Goal: Information Seeking & Learning: Learn about a topic

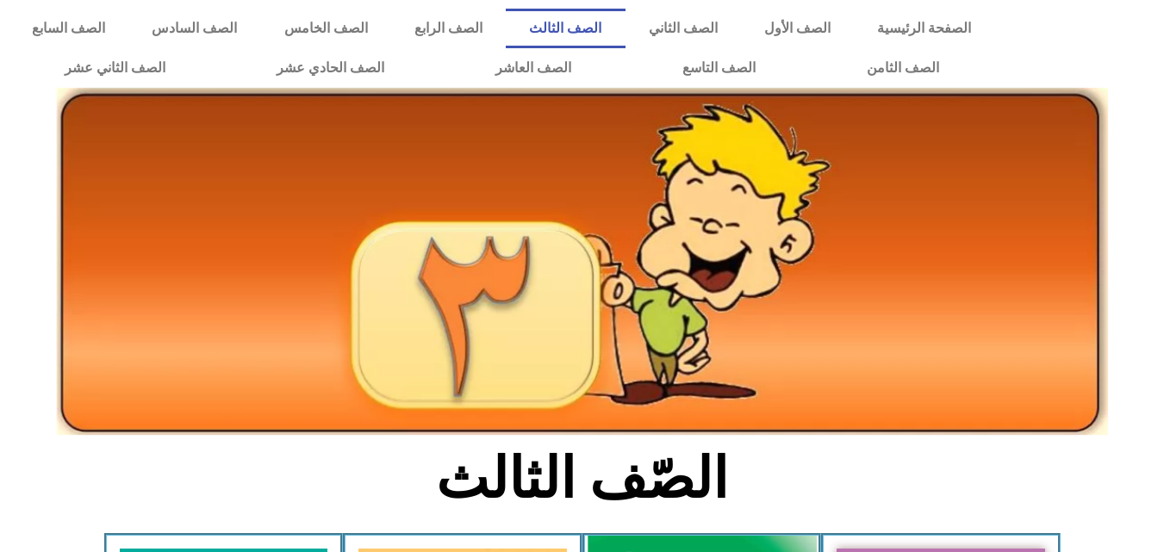
scroll to position [438, 0]
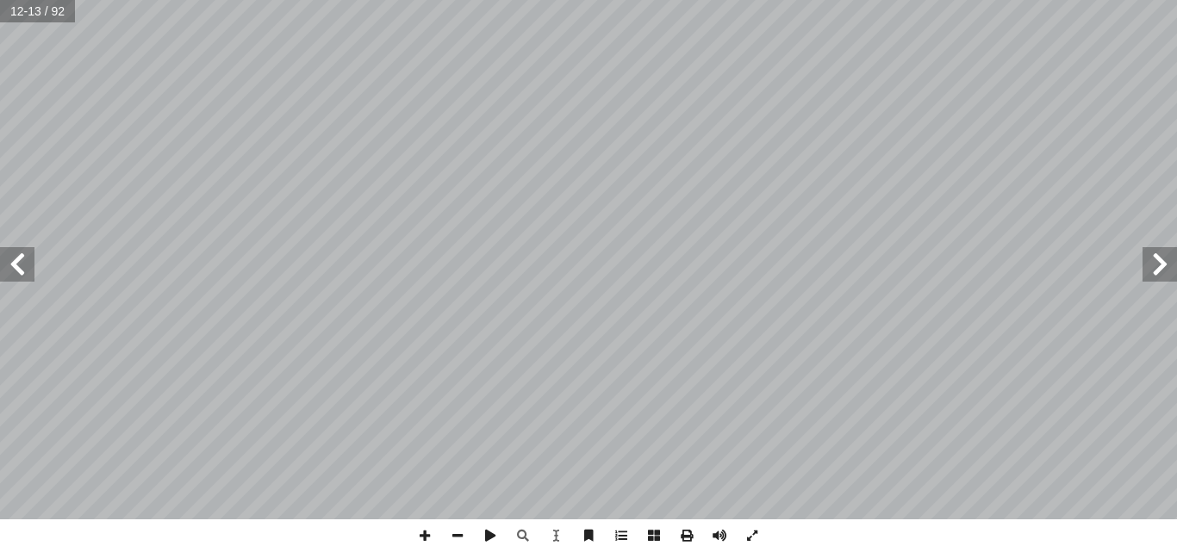
click at [1167, 262] on span at bounding box center [1160, 264] width 34 height 34
click at [1154, 257] on span at bounding box center [1160, 264] width 34 height 34
click at [27, 263] on span at bounding box center [17, 264] width 34 height 34
click at [1150, 277] on span at bounding box center [1160, 264] width 34 height 34
click at [23, 280] on span at bounding box center [17, 264] width 34 height 34
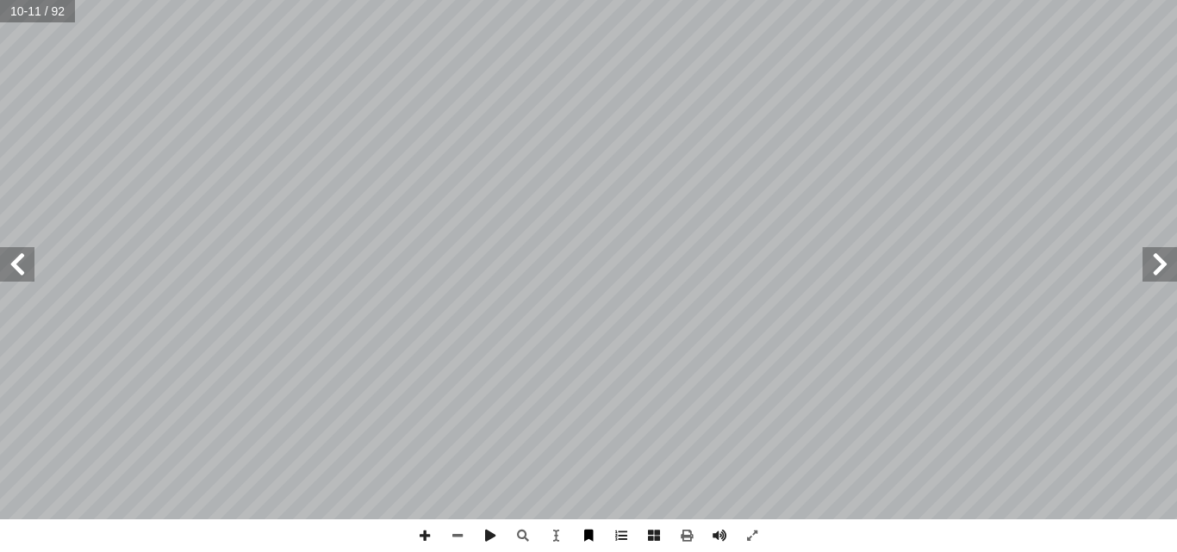
click at [586, 157] on html "الصفحة الرئيسية الصف الأول الصف الثاني الصف الثالث الصف الرابع الصف الخامس الصف…" at bounding box center [588, 78] width 1177 height 157
drag, startPoint x: 758, startPoint y: 520, endPoint x: 8, endPoint y: 259, distance: 794.4
click at [8, 259] on span at bounding box center [17, 264] width 34 height 34
